Goal: Find specific page/section: Find specific page/section

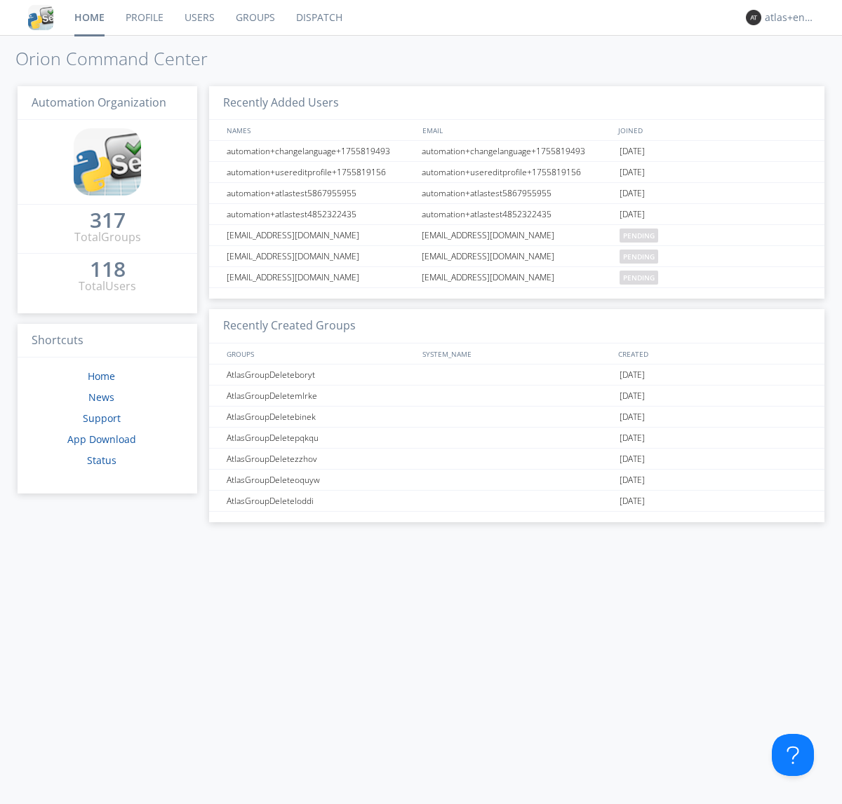
click at [318, 18] on link "Dispatch" at bounding box center [318, 17] width 67 height 35
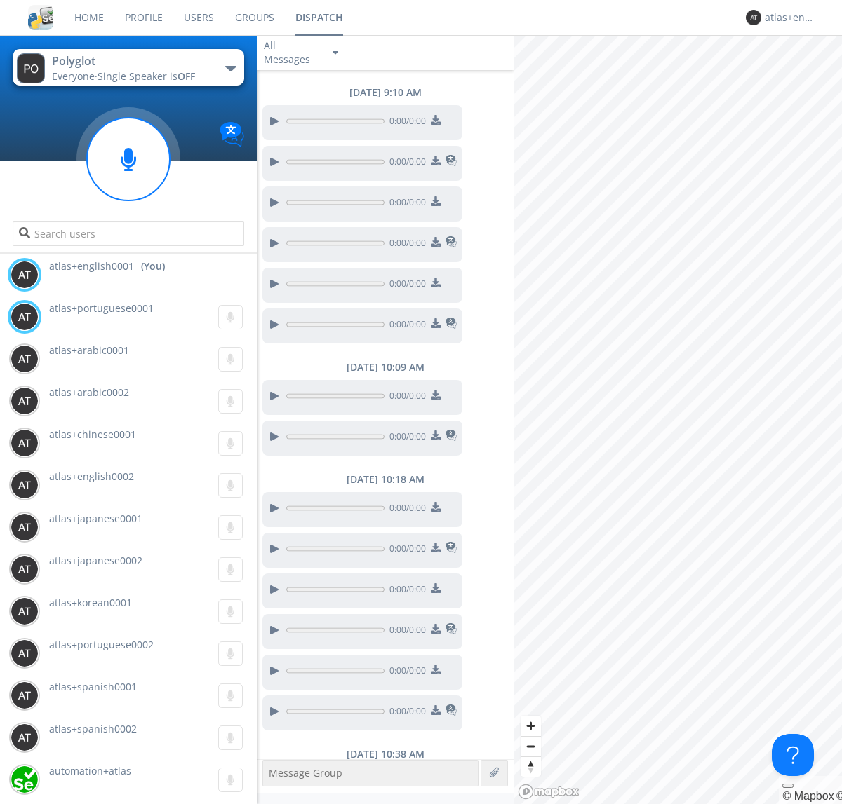
scroll to position [594, 0]
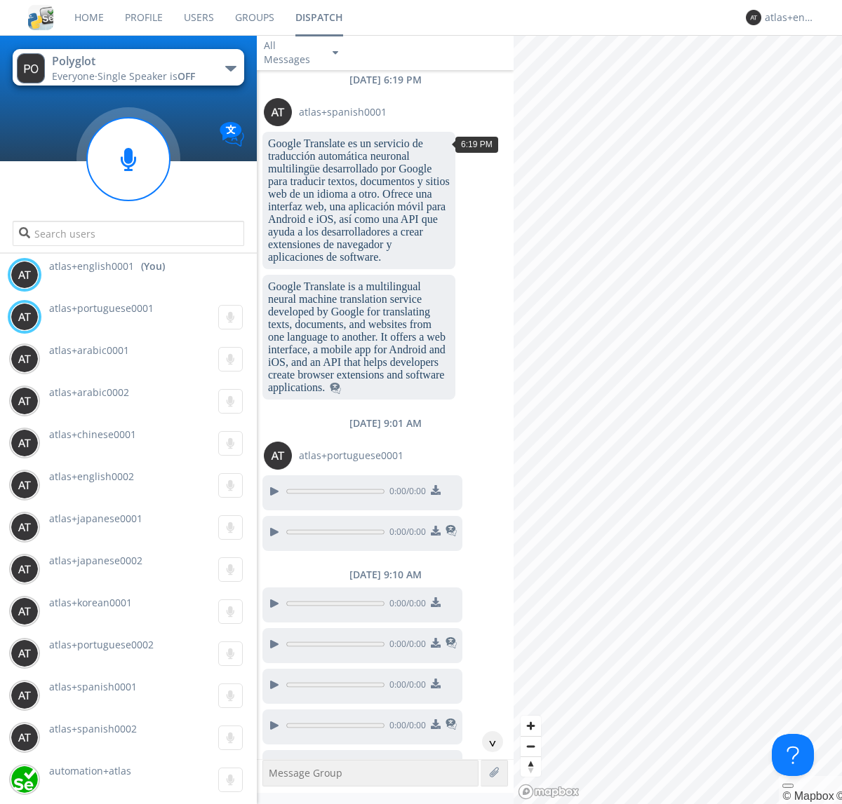
scroll to position [93, 0]
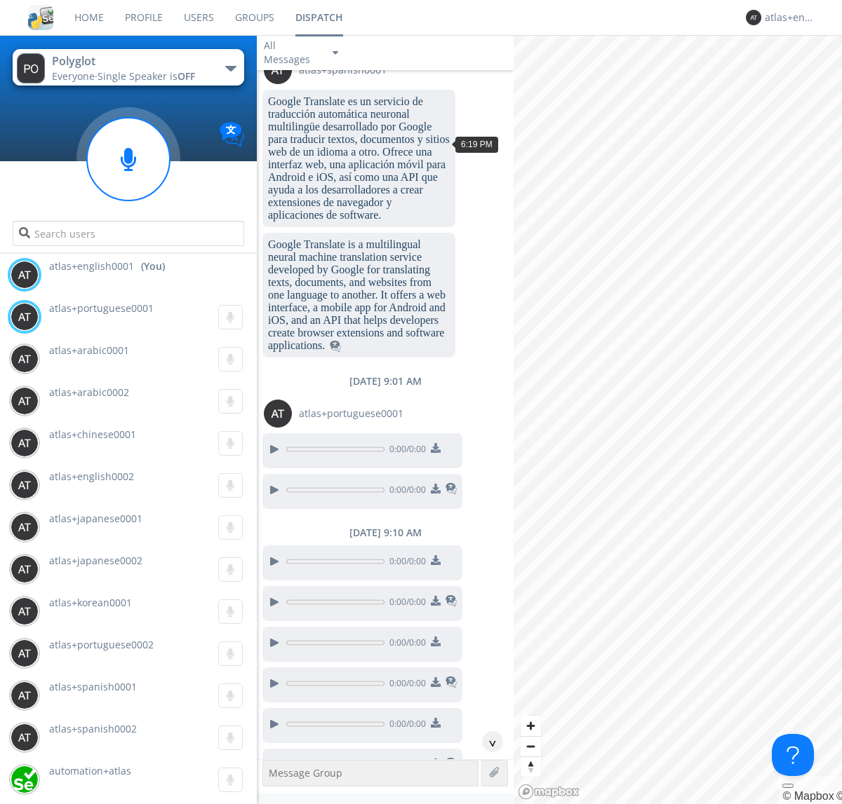
click at [487, 742] on div "^" at bounding box center [492, 741] width 21 height 21
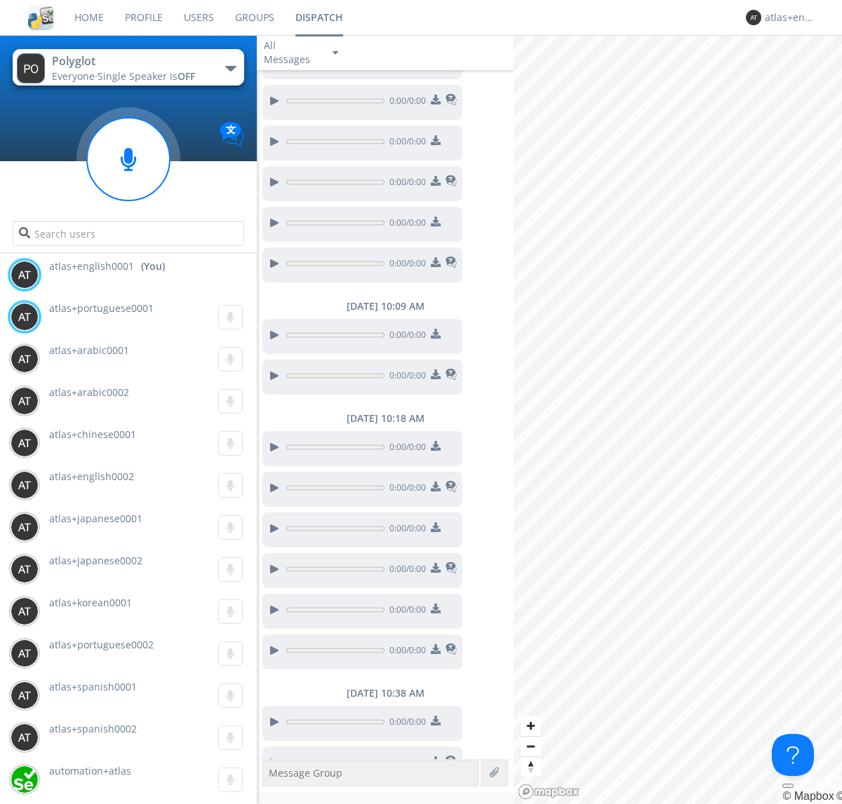
scroll to position [622, 0]
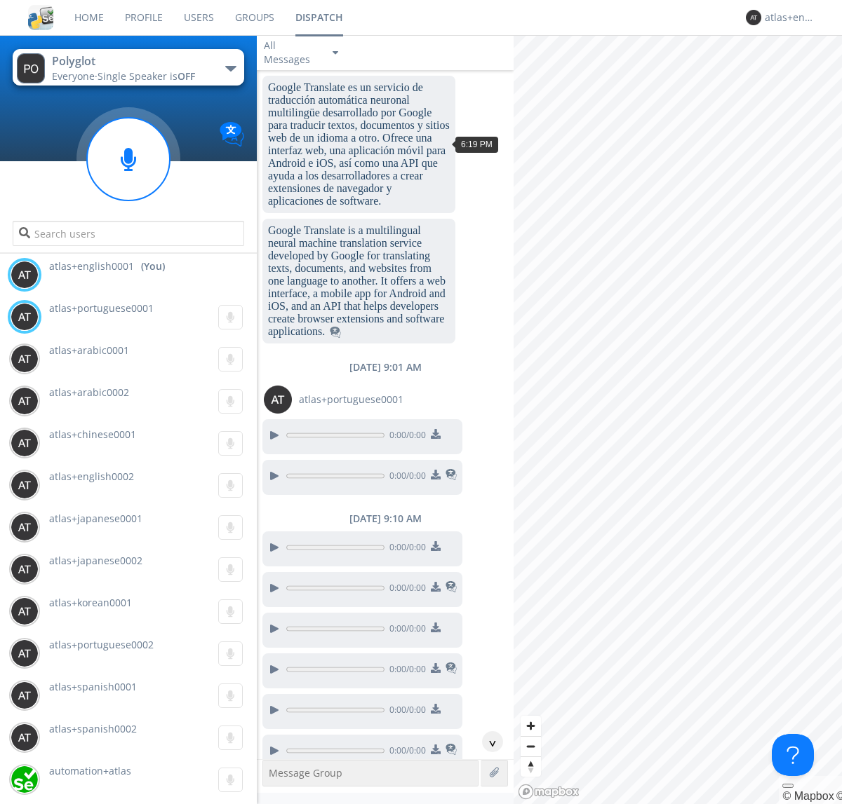
scroll to position [65, 0]
click at [487, 742] on div "^" at bounding box center [492, 741] width 21 height 21
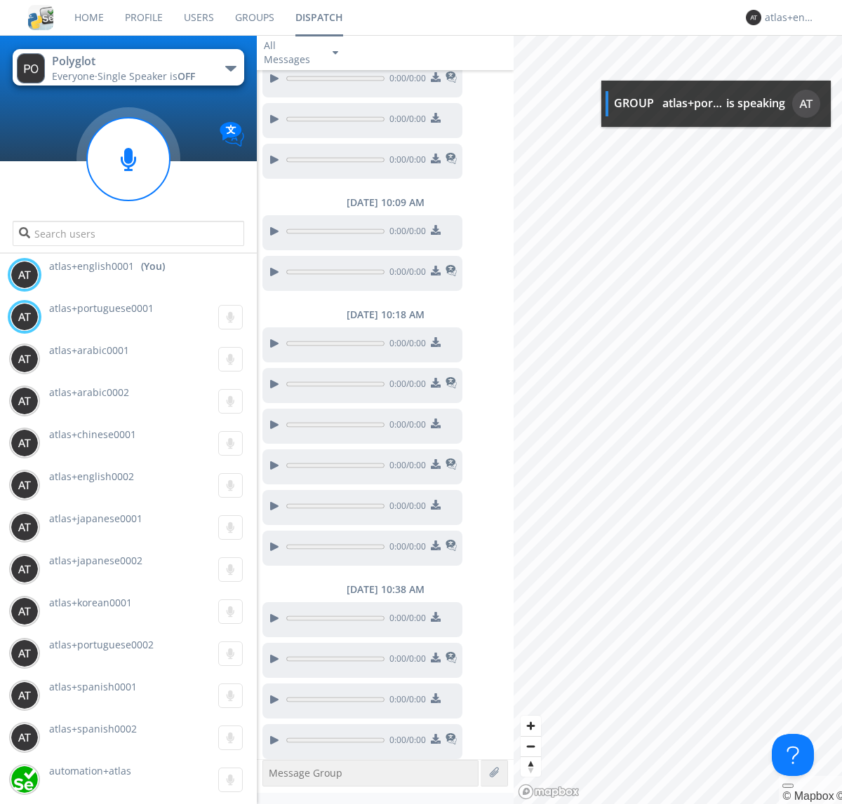
scroll to position [661, 0]
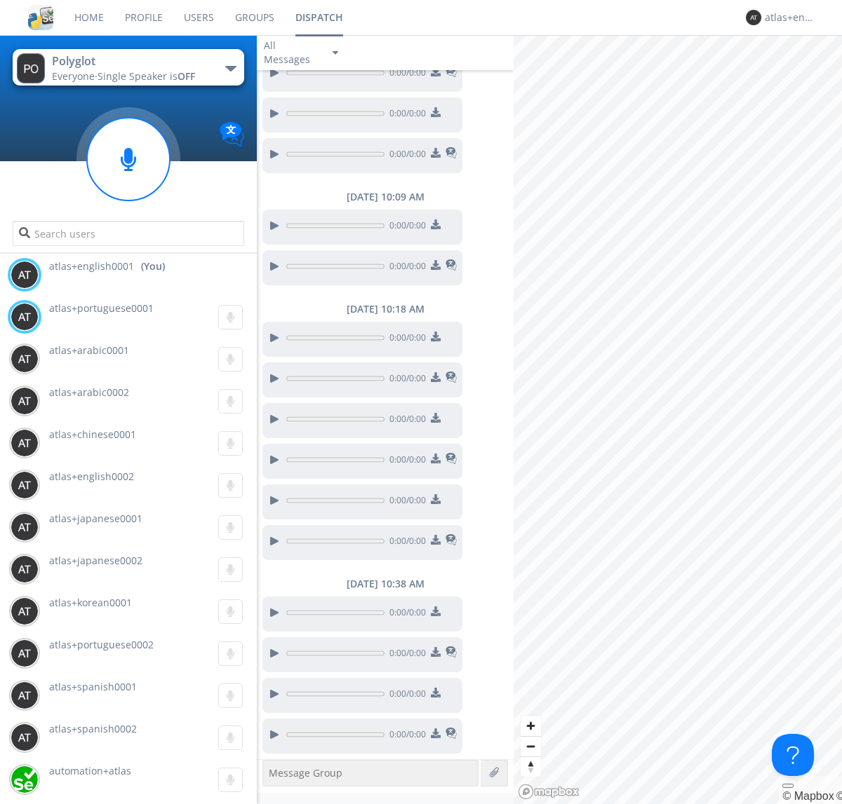
click at [435, 735] on img at bounding box center [436, 734] width 10 height 10
